Goal: Task Accomplishment & Management: Use online tool/utility

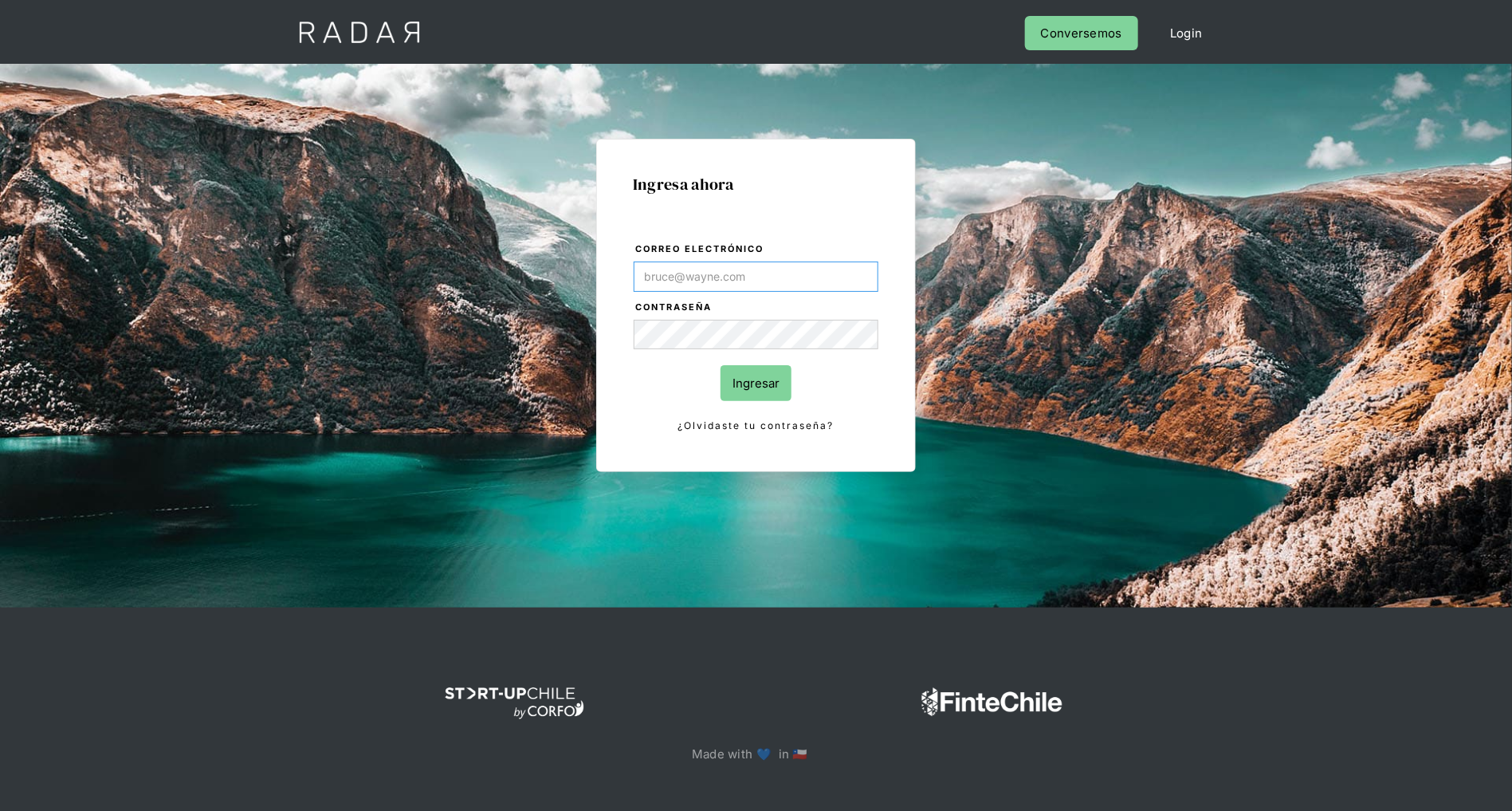
type input "[PERSON_NAME][EMAIL_ADDRESS][DOMAIN_NAME]"
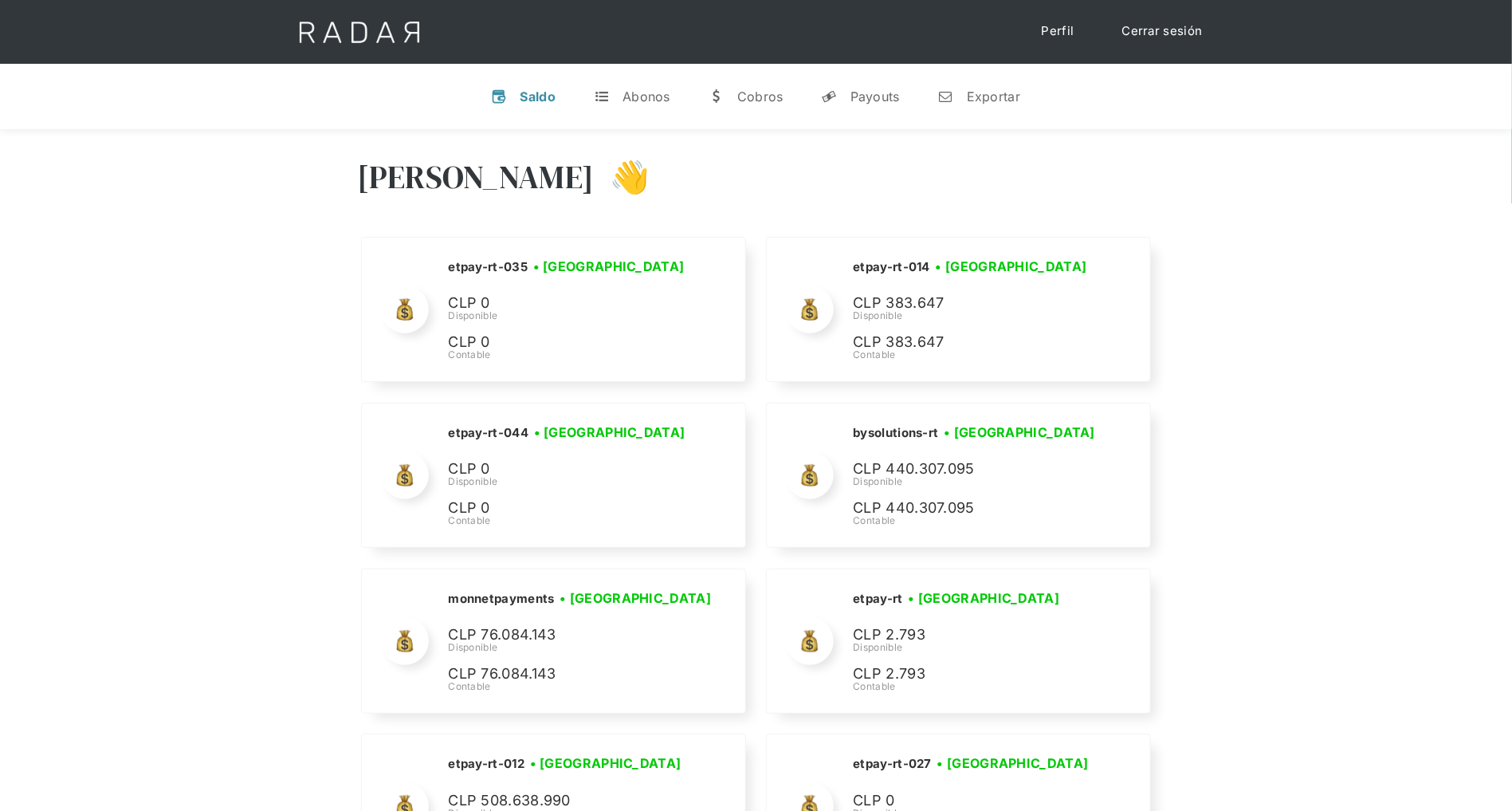
scroll to position [7464, 0]
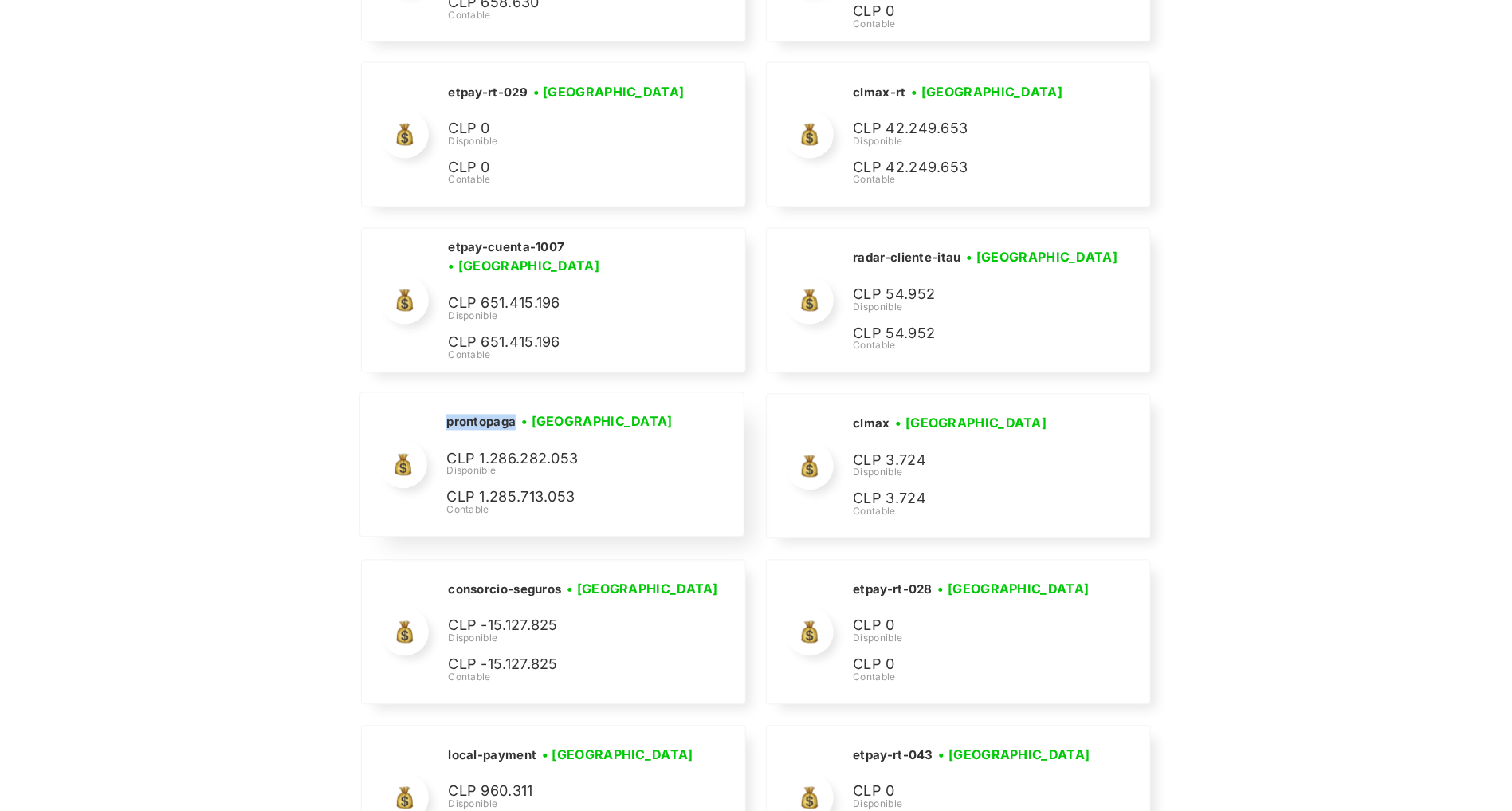
drag, startPoint x: 517, startPoint y: 412, endPoint x: 447, endPoint y: 395, distance: 72.0
click at [447, 412] on div "prontopaga • Conectada • Desconectada" at bounding box center [565, 422] width 239 height 20
copy h2 "prontopaga"
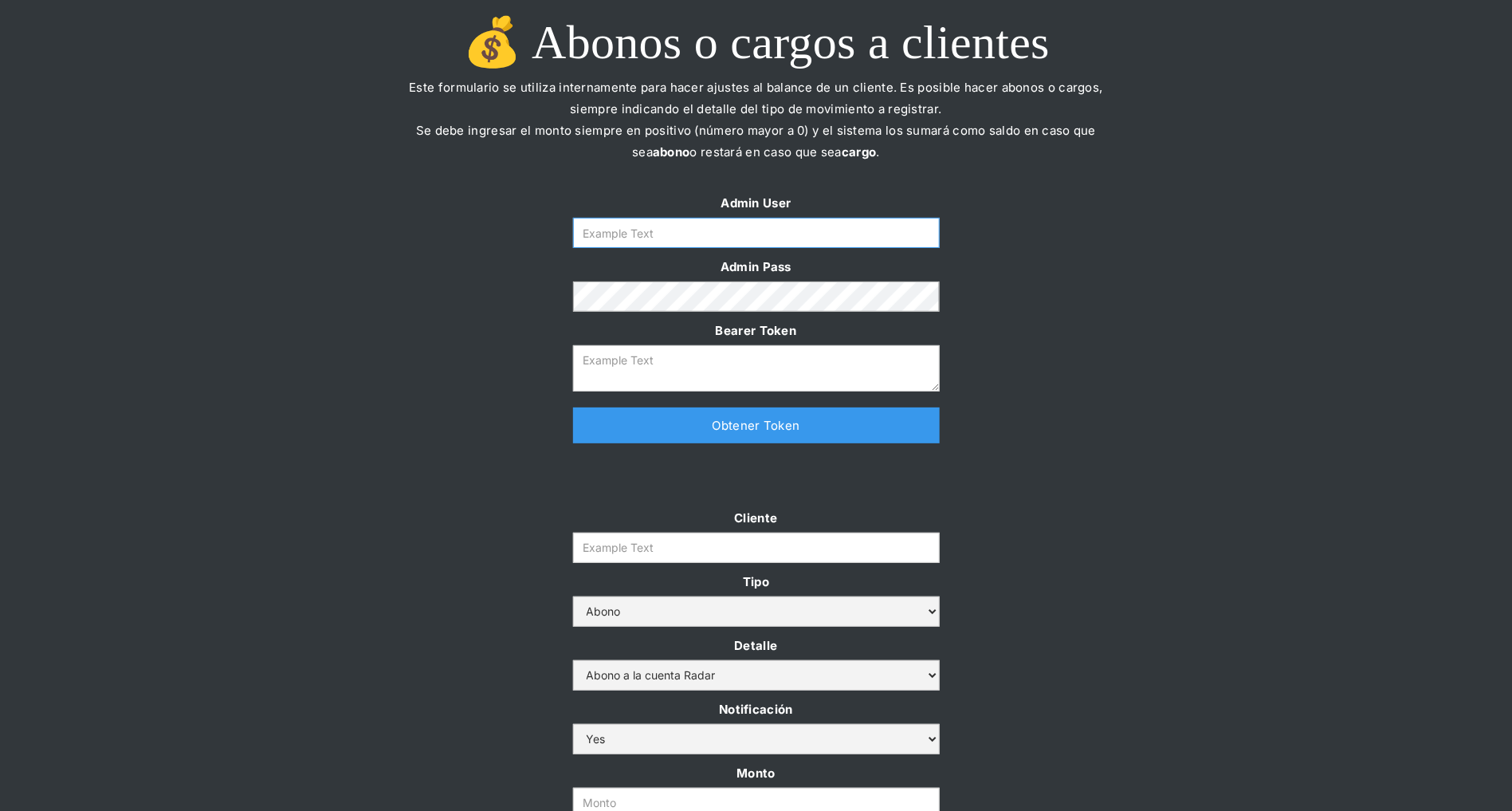
click at [714, 239] on input "Form" at bounding box center [756, 233] width 367 height 31
type input "[PERSON_NAME][EMAIL_ADDRESS][DOMAIN_NAME]"
drag, startPoint x: 714, startPoint y: 433, endPoint x: 714, endPoint y: 411, distance: 22.0
click at [714, 433] on link "Obtener Token" at bounding box center [756, 425] width 367 height 35
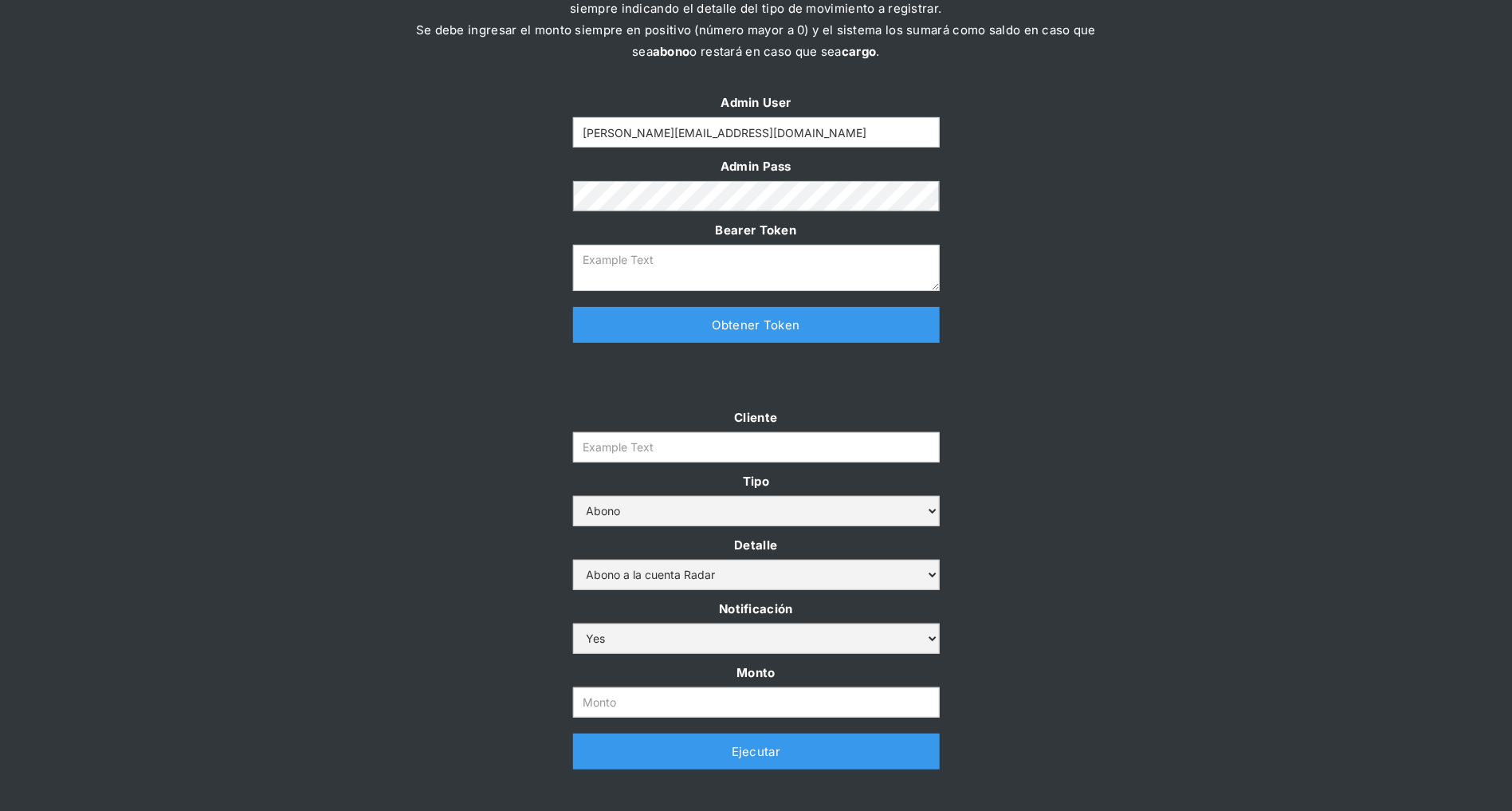
scroll to position [216, 0]
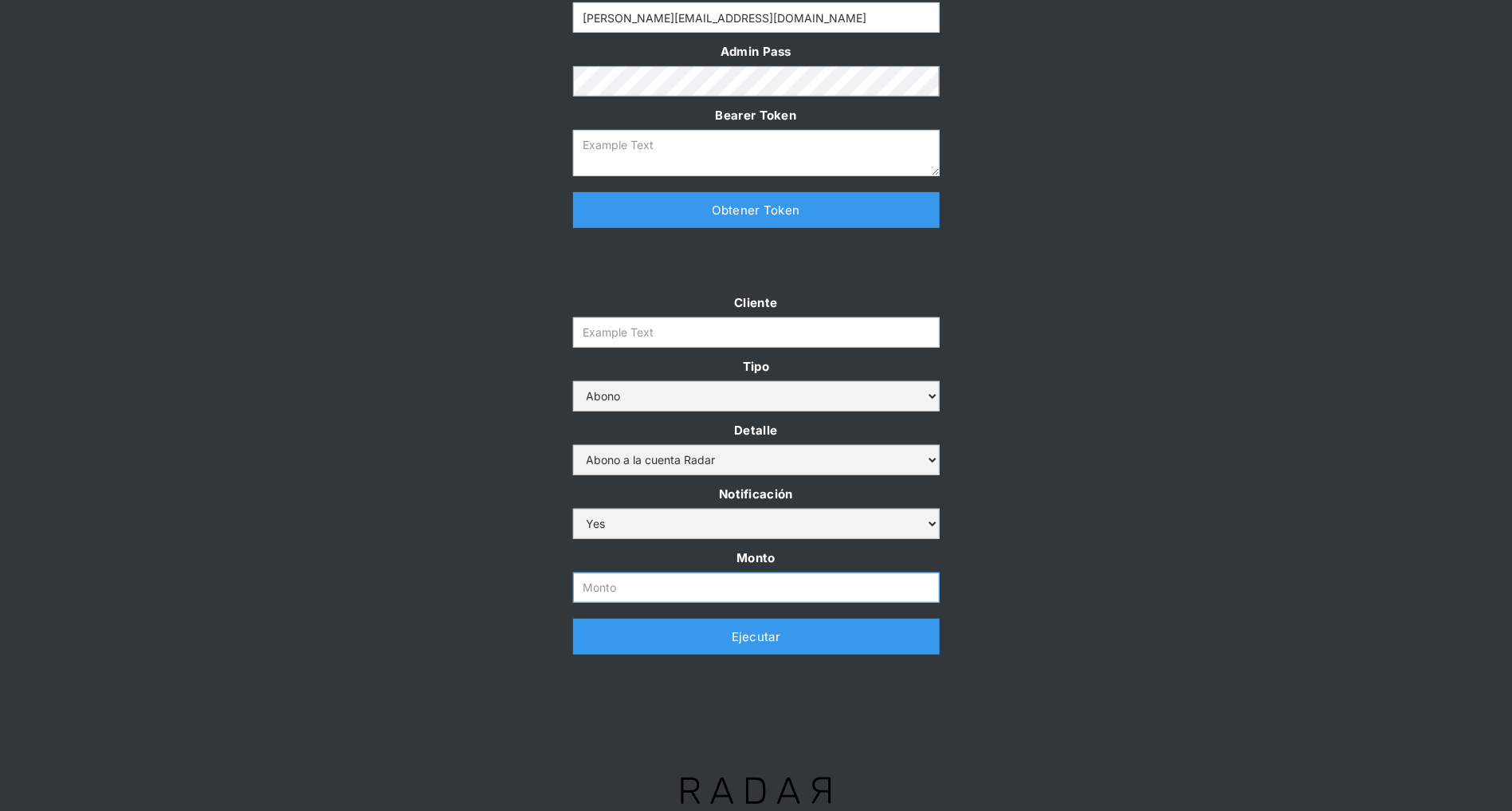
click at [627, 585] on input "Monto" at bounding box center [756, 588] width 367 height 31
paste input "500.000.001"
type input "500.000.001"
type textarea "eyJhbGciOiJSUzI1NiIsInR5cCI6IkpXVCJ9.eyJkYXRhIjp7ImlkIjoiZGFuaWVsYUBzb21vc3JhZG…"
type input "500.000.000"
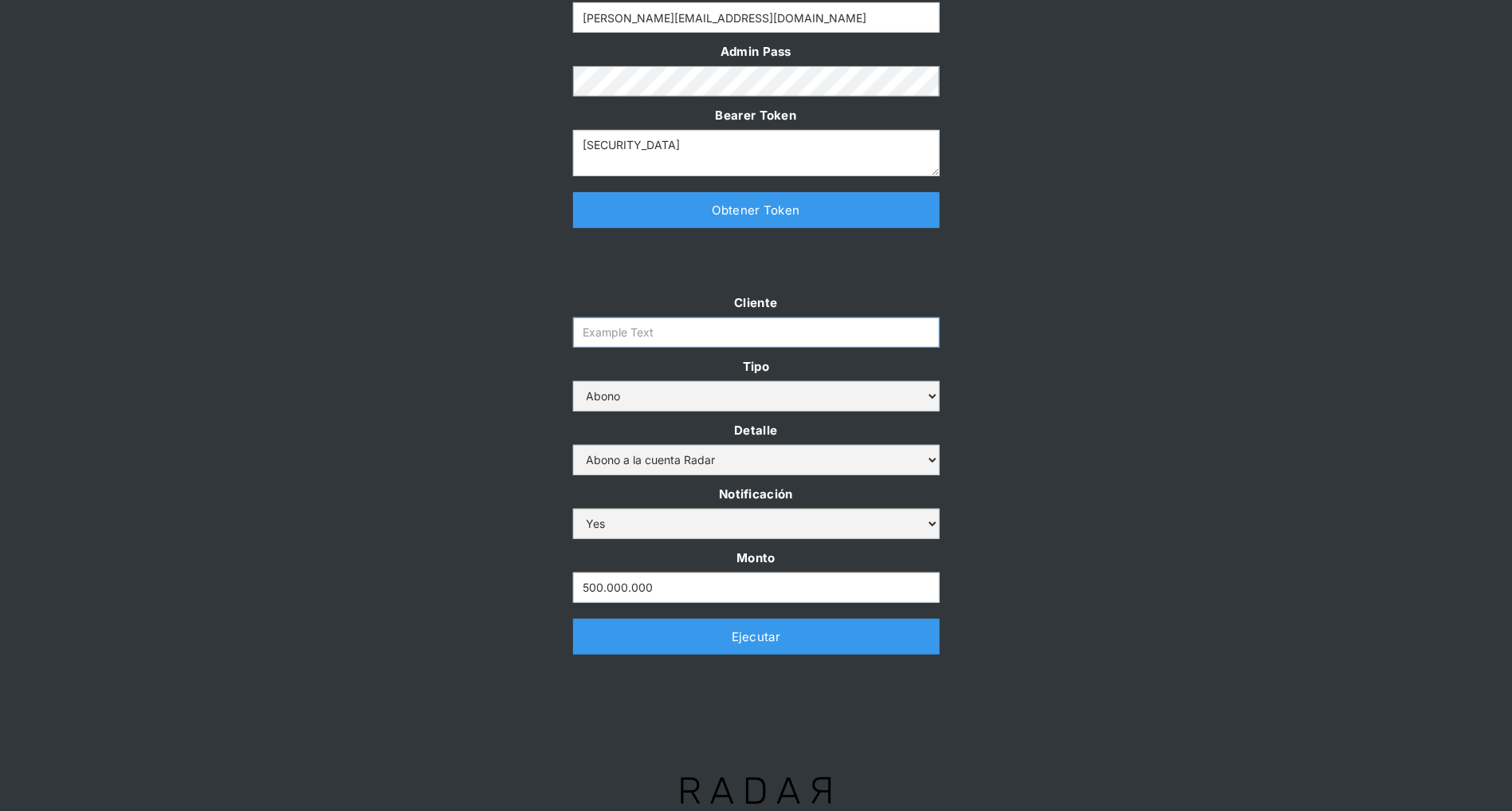
click at [593, 329] on input "Cliente" at bounding box center [756, 333] width 367 height 31
paste input "prontopaga"
type input "prontopaga"
click at [447, 307] on div "Cliente prontopaga Tipo Abono Cargo Detalle Abono a la cuenta Radar Devolución …" at bounding box center [756, 480] width 1512 height 379
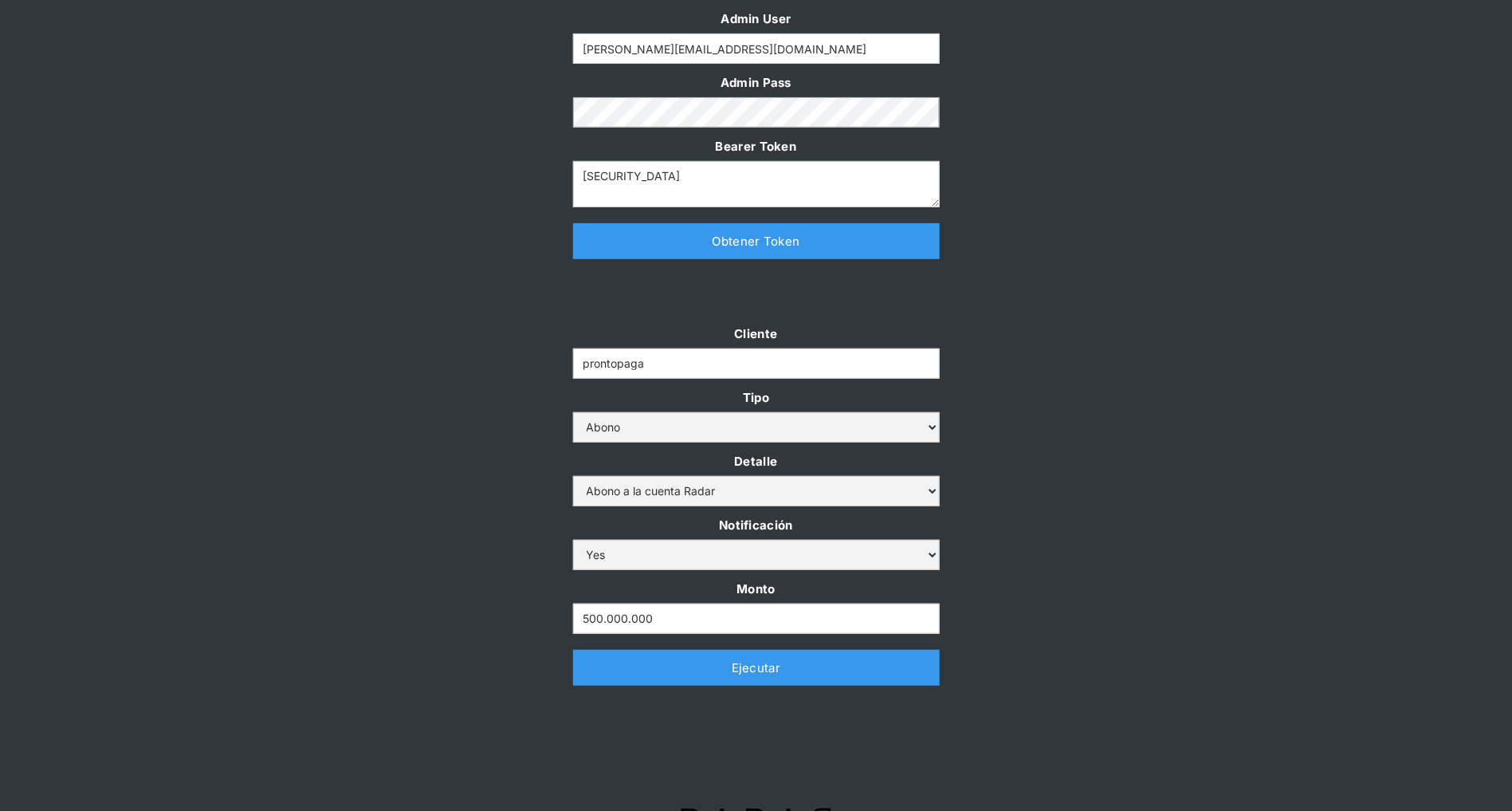
scroll to position [192, 0]
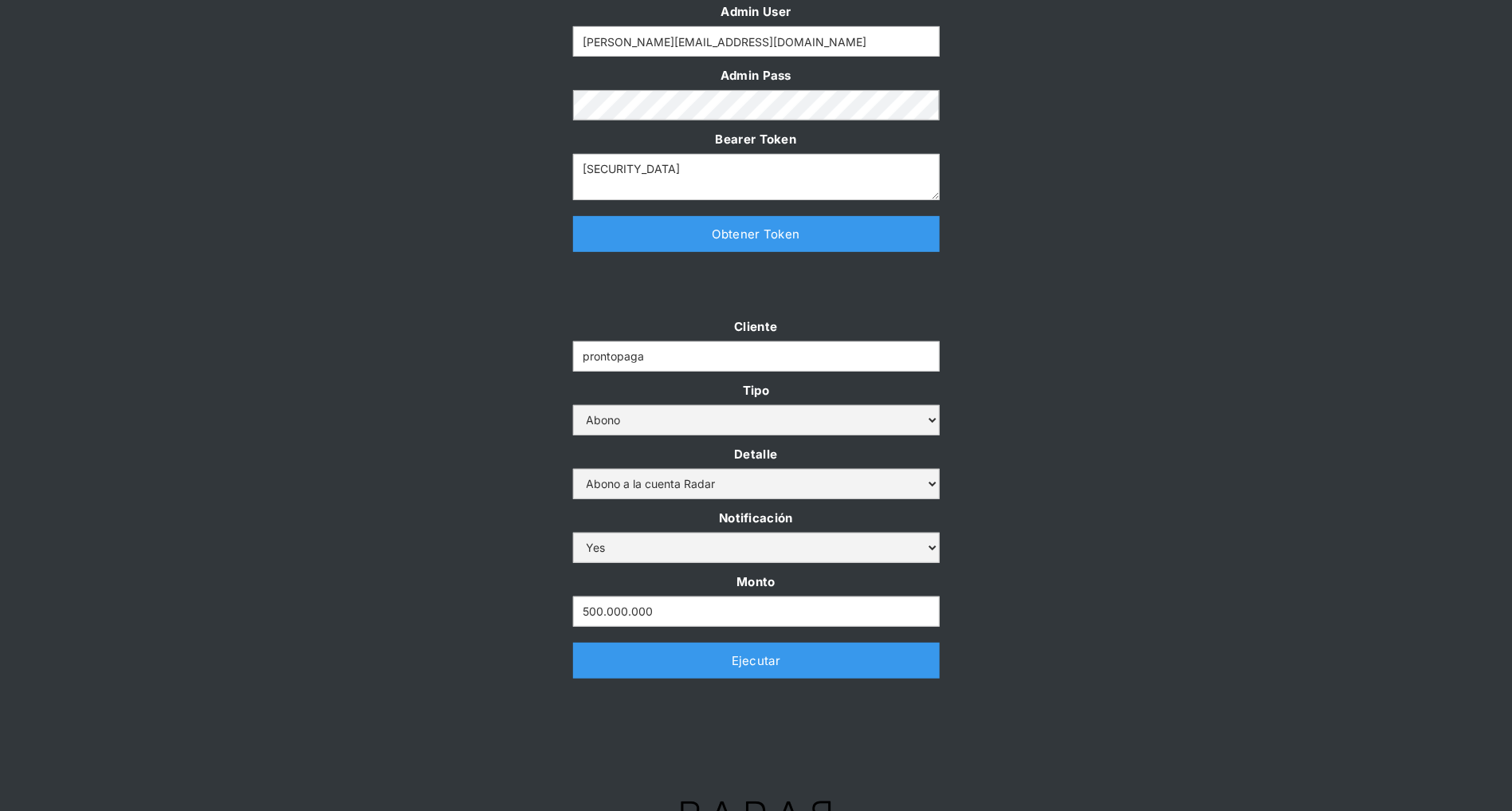
click at [689, 655] on link "Ejecutar" at bounding box center [756, 660] width 367 height 35
